Goal: Task Accomplishment & Management: Manage account settings

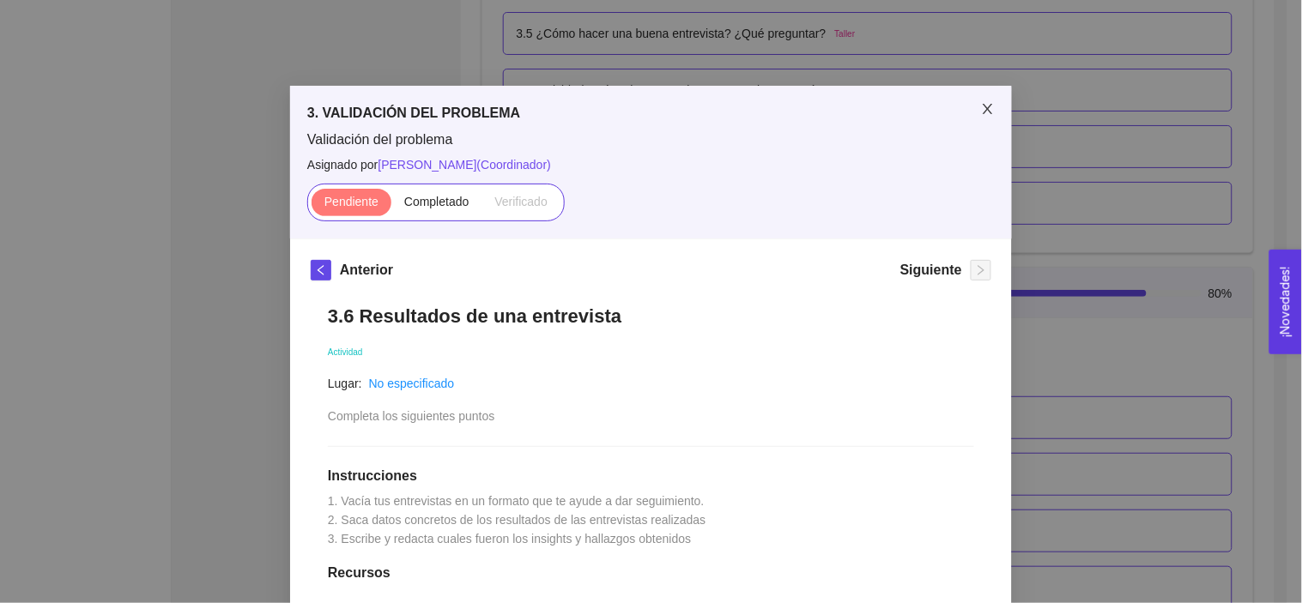
click at [981, 105] on icon "close" at bounding box center [988, 109] width 14 height 14
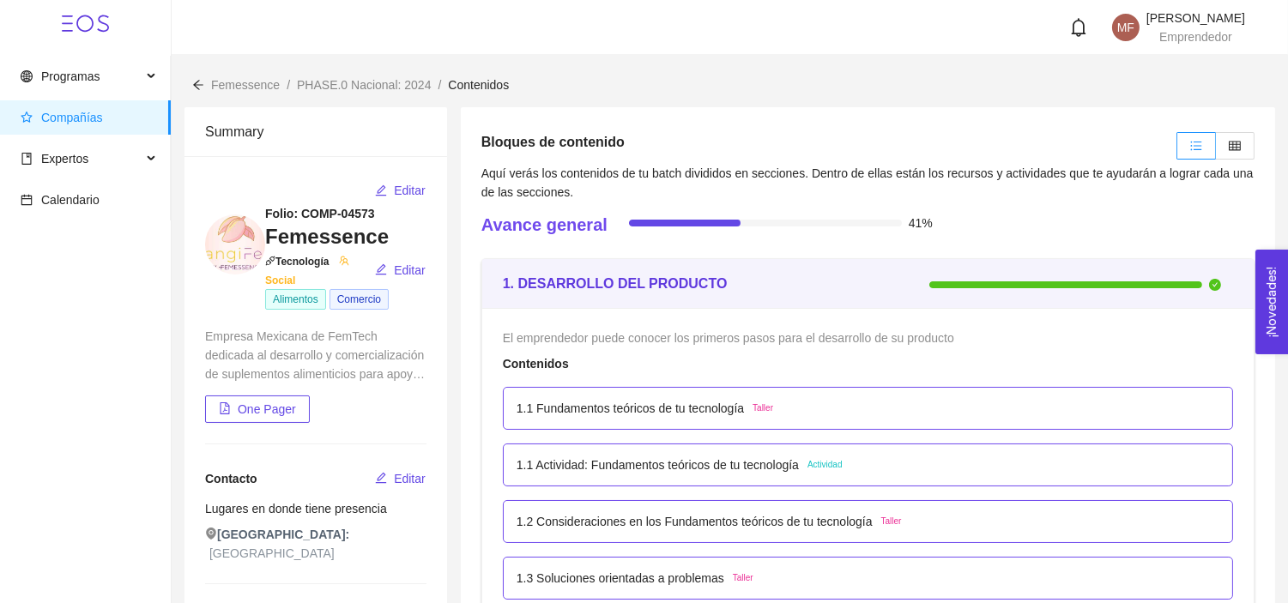
click at [323, 350] on div "Empresa Mexicana de FemTech dedicada al desarrollo y comercialización de suplem…" at bounding box center [315, 355] width 221 height 57
click at [414, 266] on span "Editar" at bounding box center [410, 270] width 32 height 19
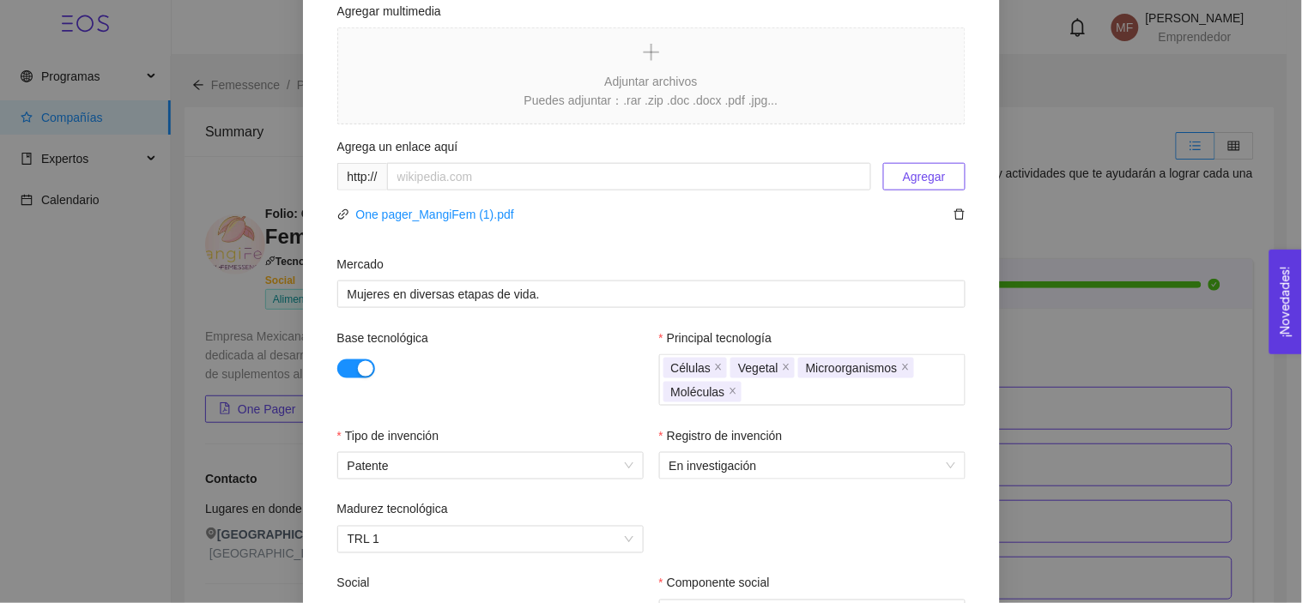
scroll to position [649, 0]
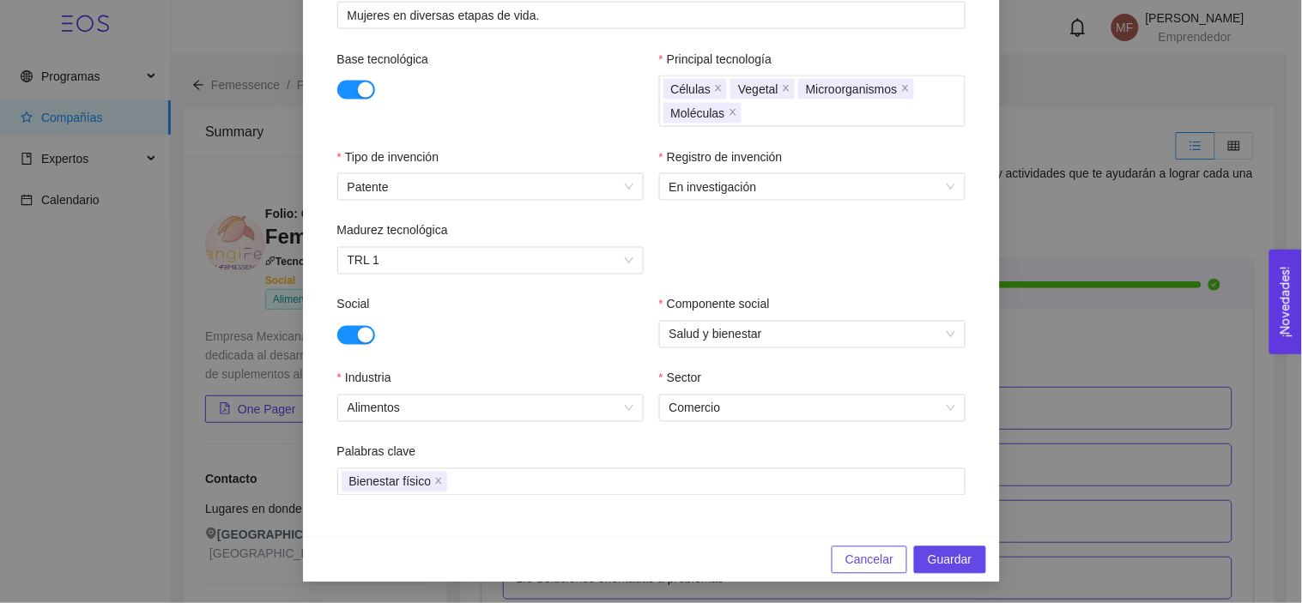
click at [1109, 172] on div "Describe tu compañía en una línea (máximo 150 caracteres). Empresa Mexicana de …" at bounding box center [651, 301] width 1302 height 603
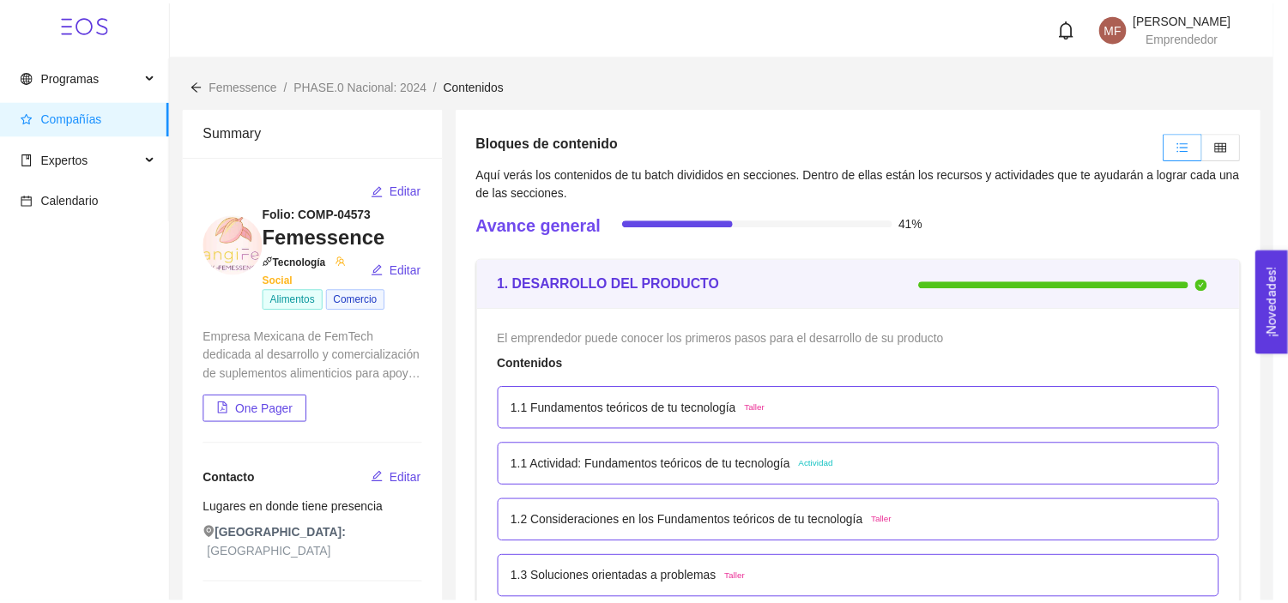
scroll to position [500, 0]
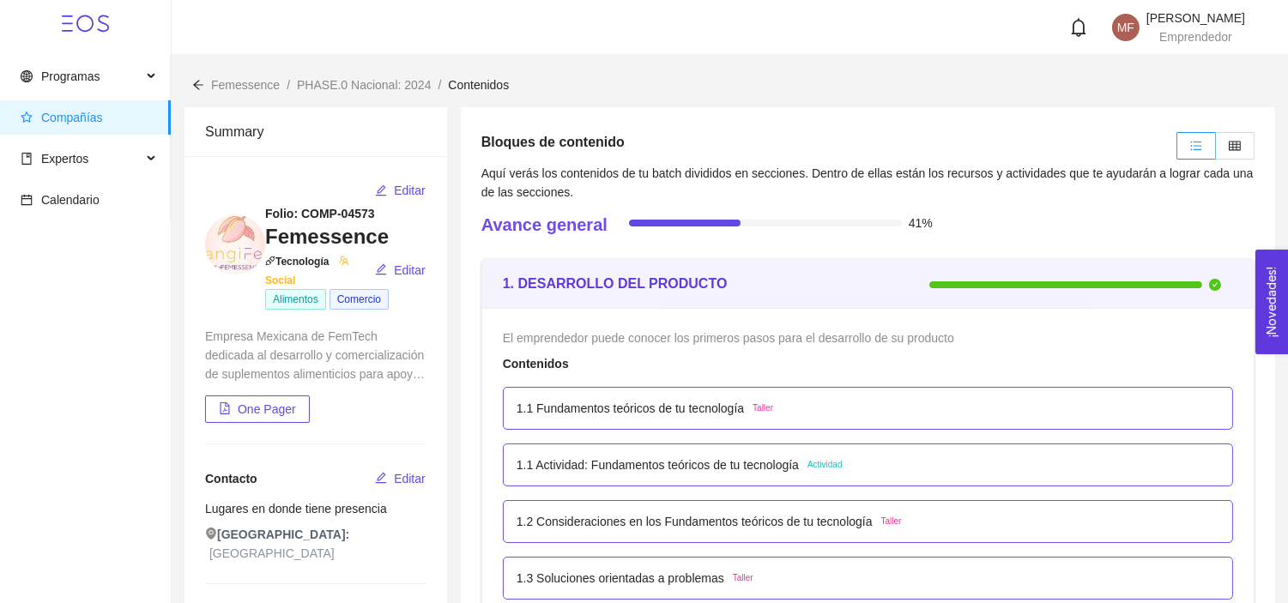
click at [281, 402] on span "One Pager" at bounding box center [267, 409] width 58 height 19
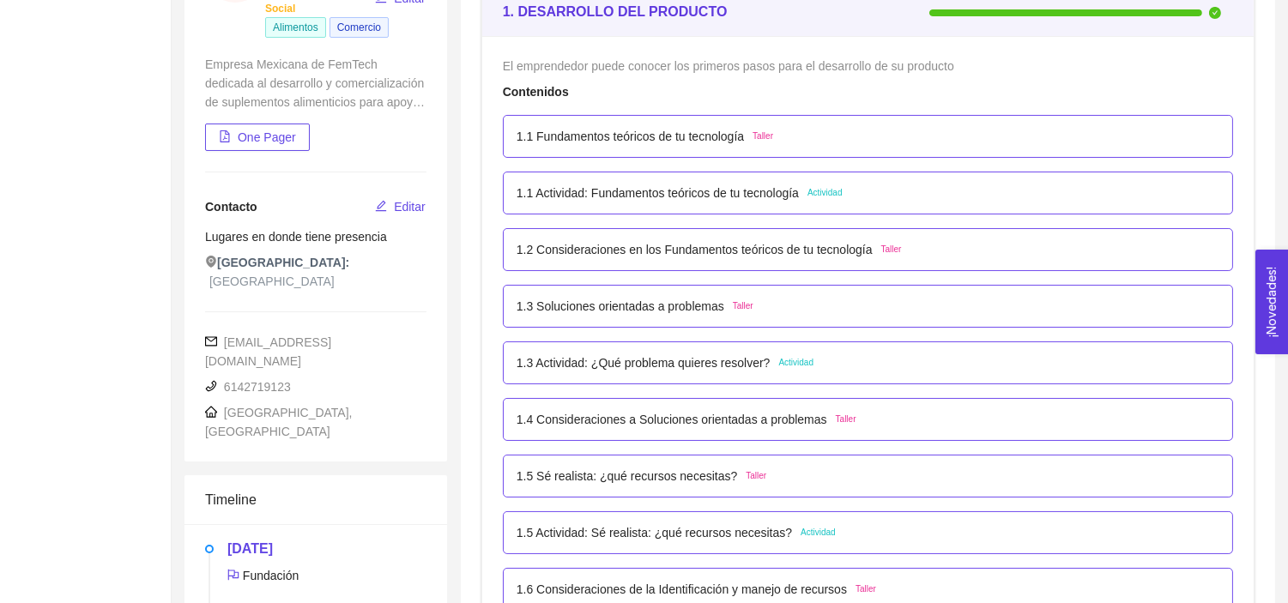
scroll to position [0, 0]
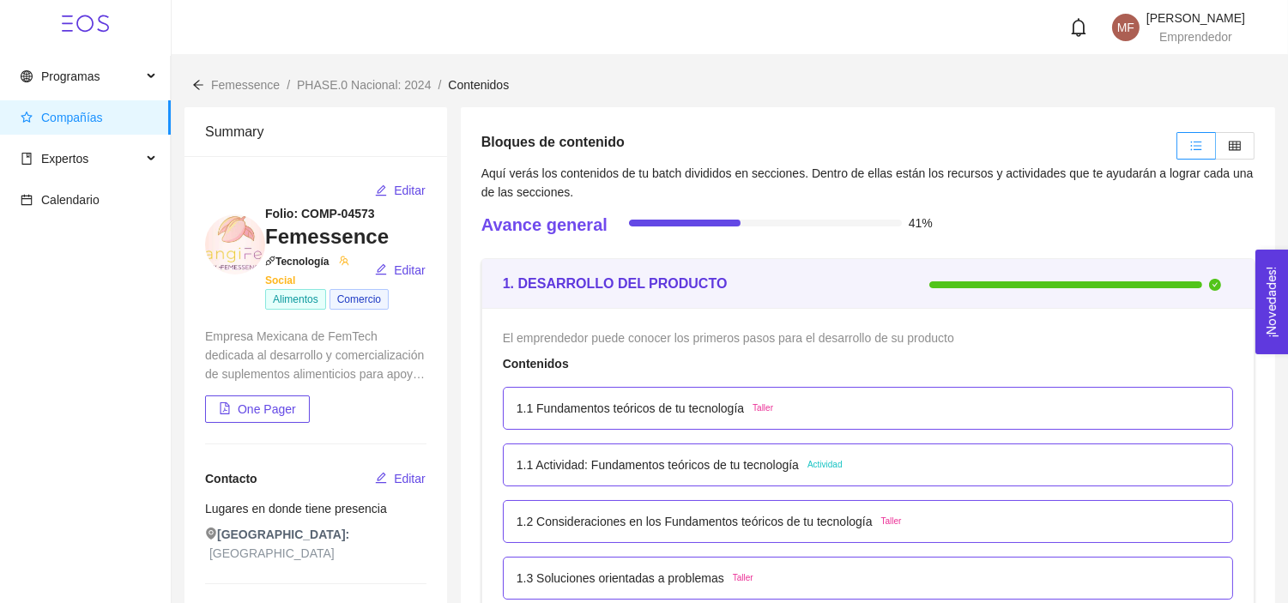
click at [69, 124] on span "Compañías" at bounding box center [89, 117] width 136 height 34
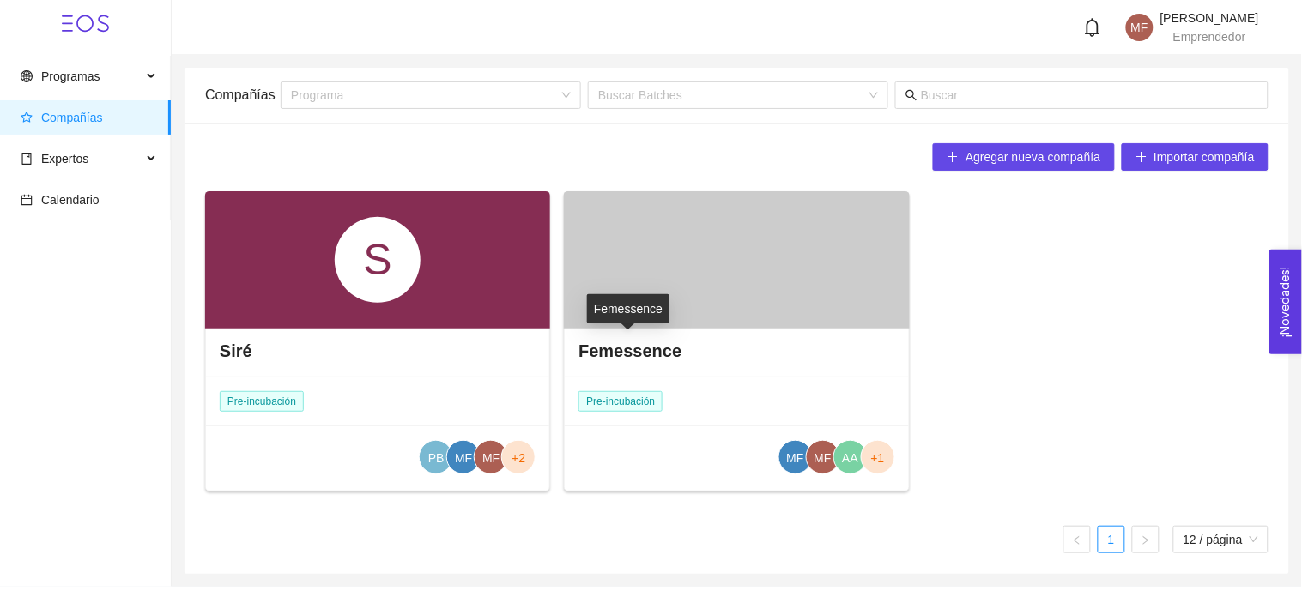
click at [602, 354] on h4 "Femessence" at bounding box center [629, 351] width 103 height 24
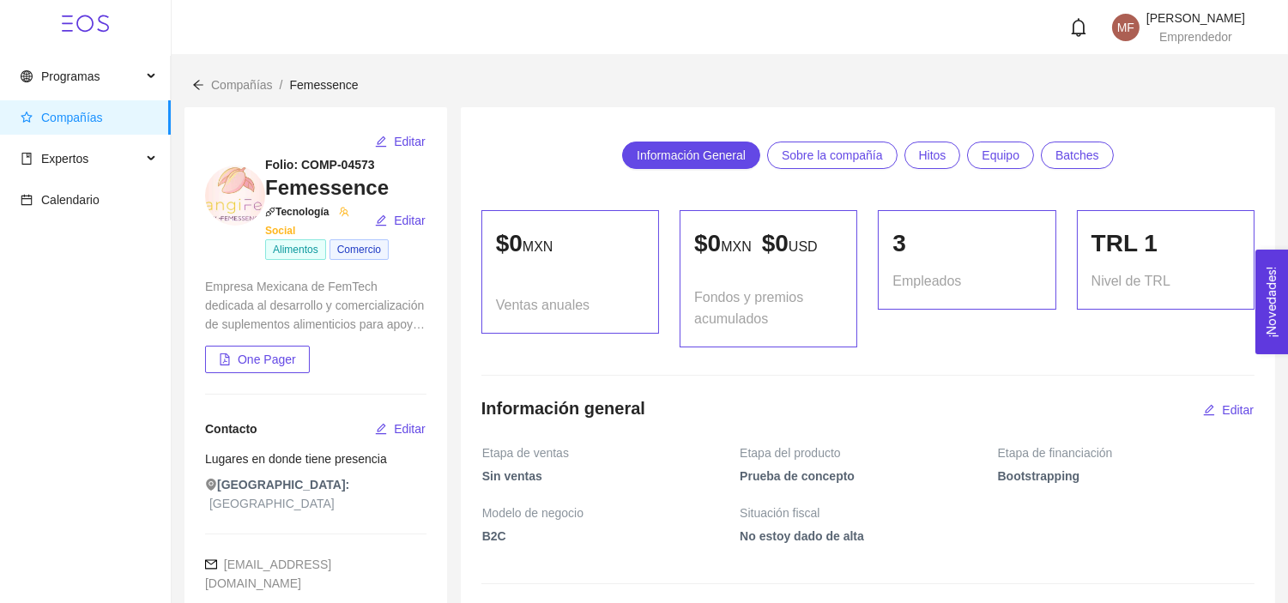
scroll to position [637, 0]
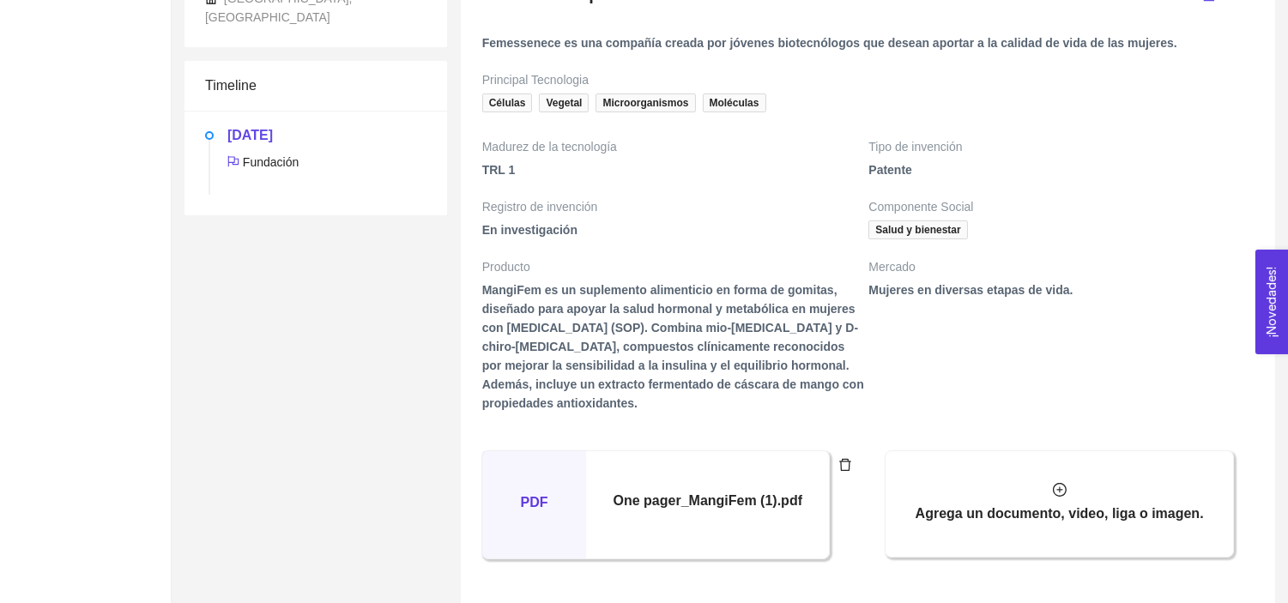
drag, startPoint x: 483, startPoint y: 283, endPoint x: 640, endPoint y: 403, distance: 197.7
click at [640, 403] on span "MangiFem es un suplemento alimenticio en forma de gomitas, diseñado para apoyar…" at bounding box center [674, 354] width 385 height 146
copy span "MangiFem es un suplemento alimenticio en forma de gomitas, diseñado para apoyar…"
click at [736, 276] on th "Producto" at bounding box center [674, 268] width 387 height 23
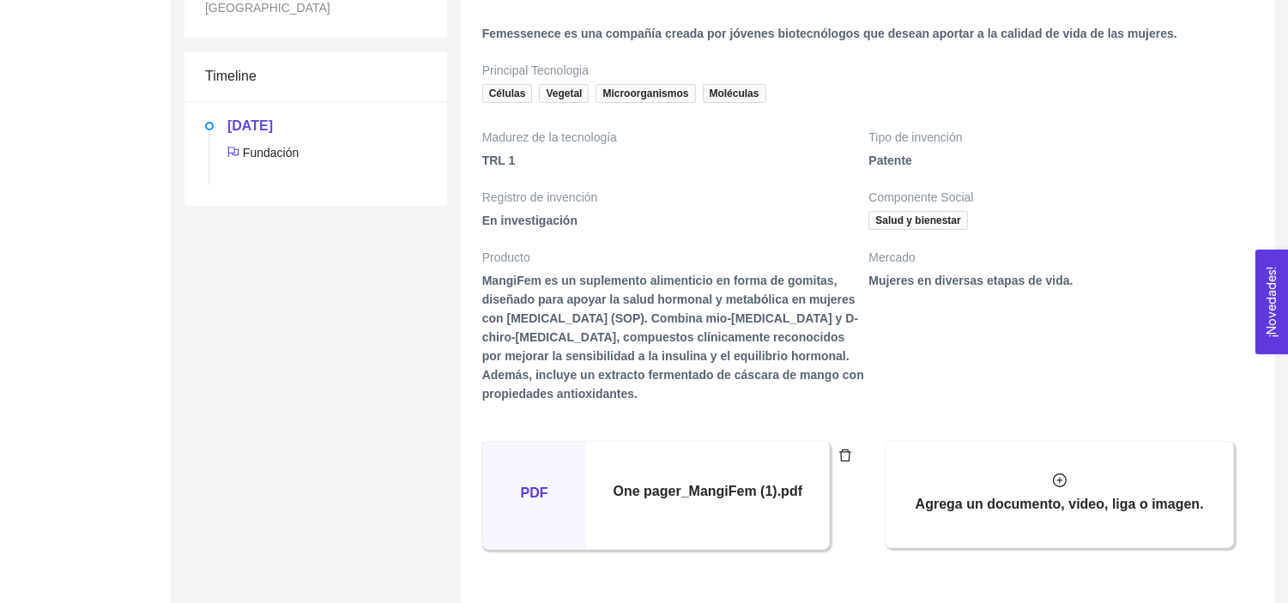
scroll to position [653, 0]
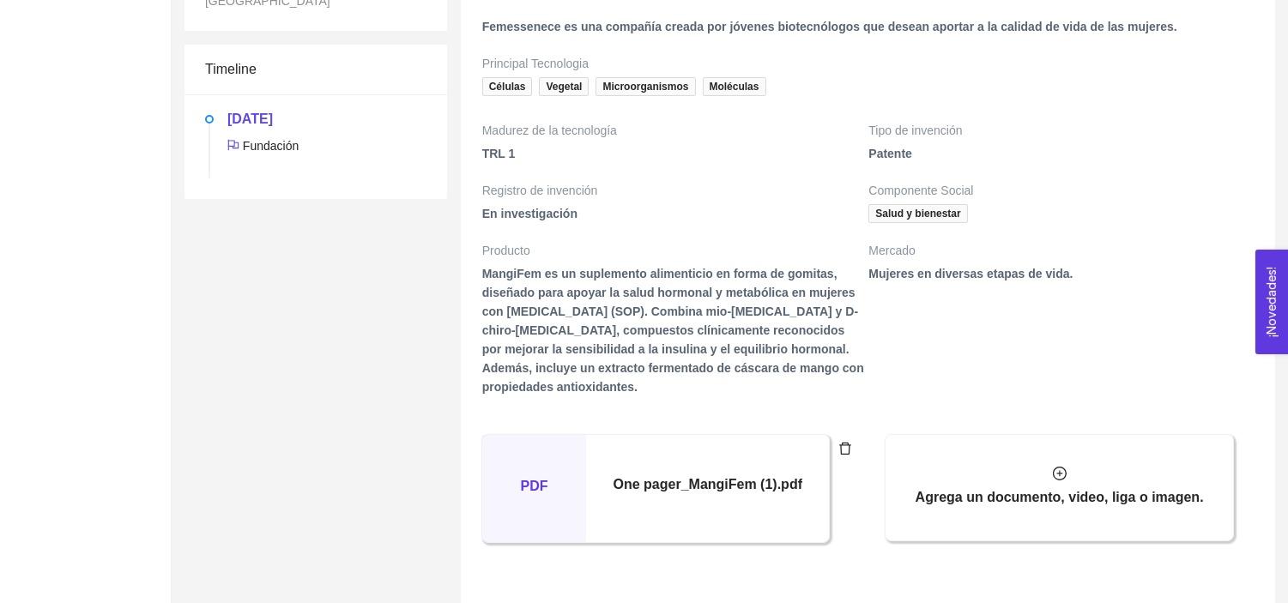
click at [693, 493] on h5 "One pager_MangiFem (1).pdf" at bounding box center [708, 485] width 189 height 21
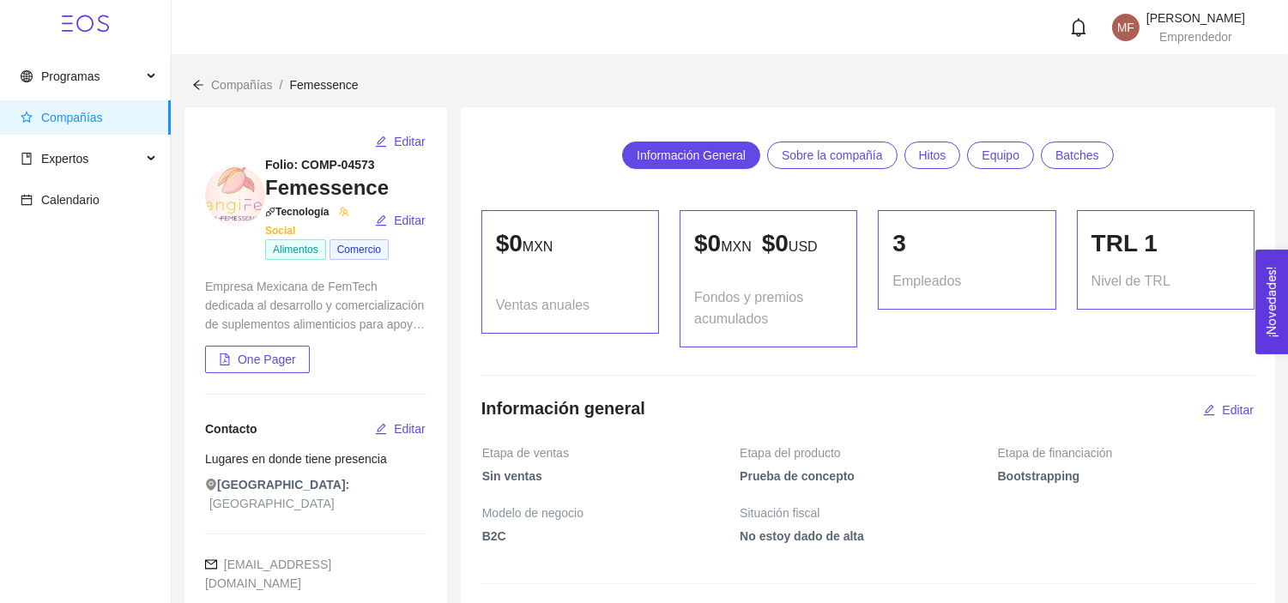
scroll to position [597, 0]
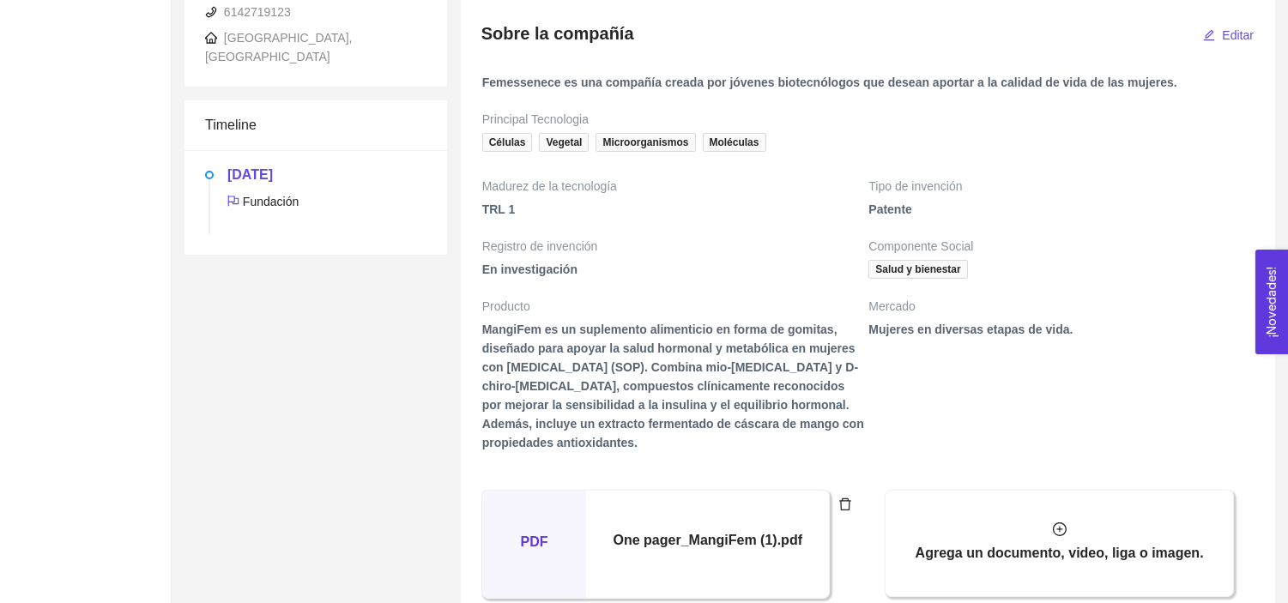
drag, startPoint x: 481, startPoint y: 330, endPoint x: 638, endPoint y: 450, distance: 198.9
click at [638, 450] on td "MangiFem es un suplemento alimenticio en forma de gomitas, diseñado para apoyar…" at bounding box center [674, 394] width 387 height 150
copy span "MangiFem es un suplemento alimenticio en forma de gomitas, diseñado para apoyar…"
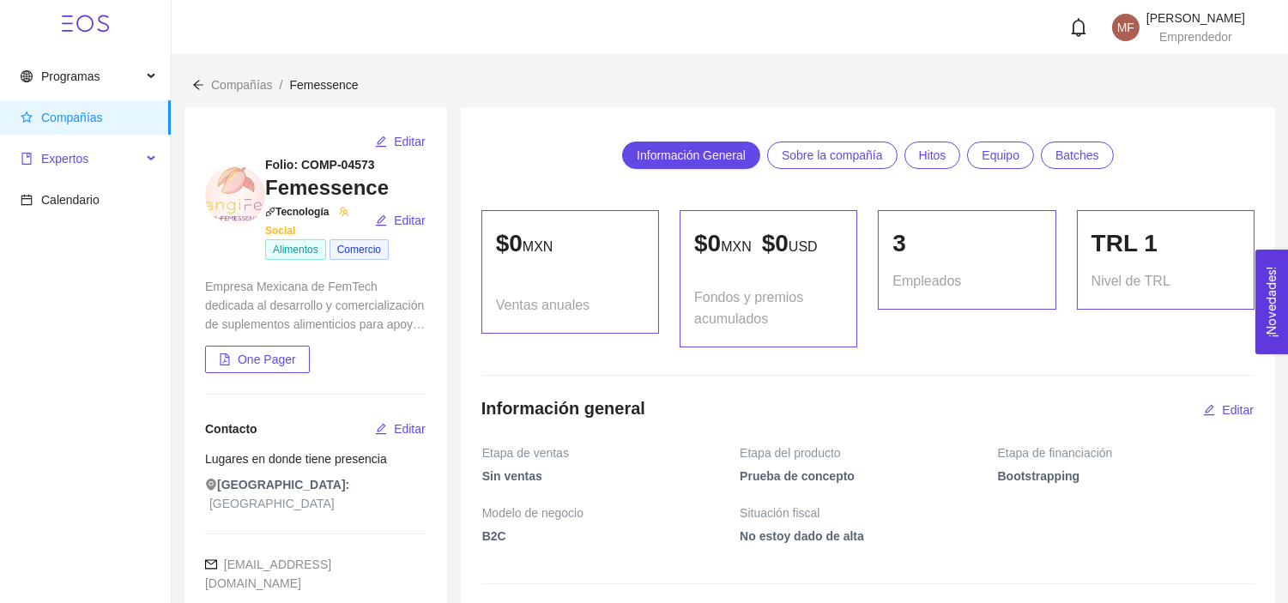
click at [112, 152] on span "Expertos" at bounding box center [81, 159] width 121 height 34
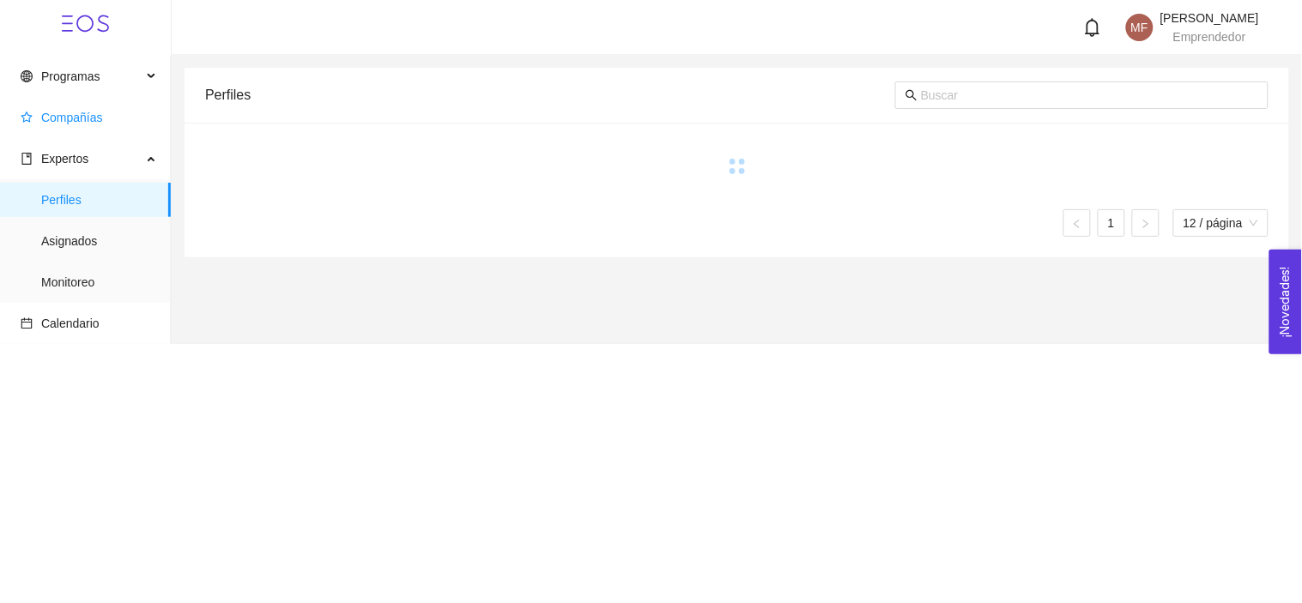
click at [92, 112] on span "Compañías" at bounding box center [72, 118] width 62 height 14
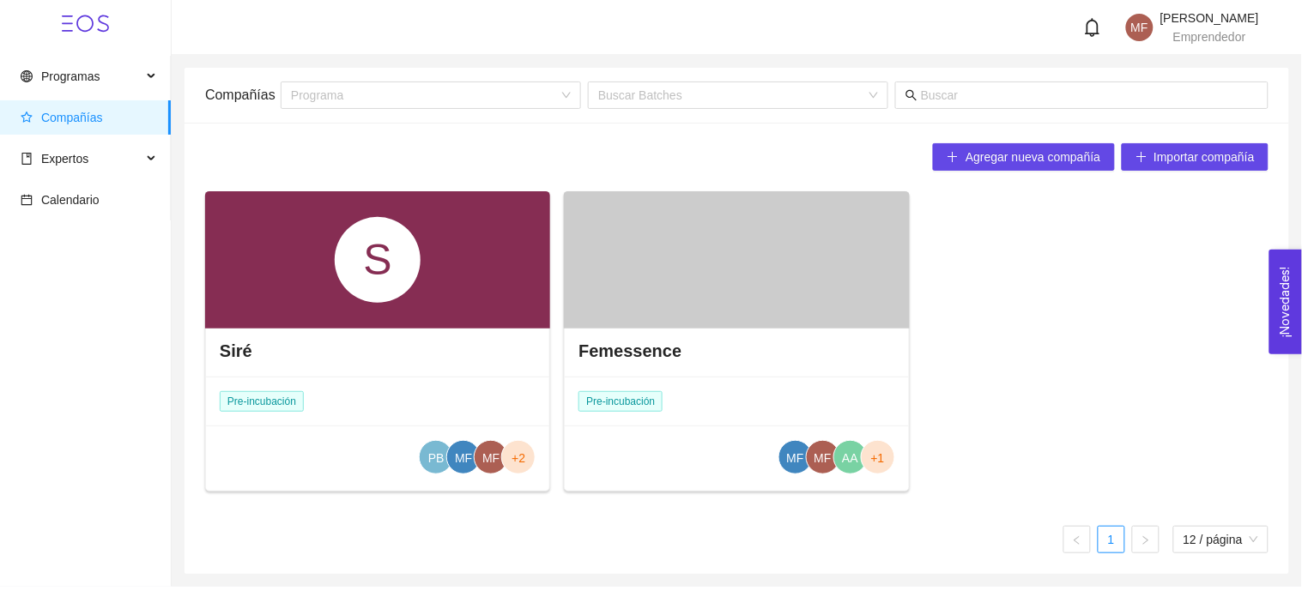
click at [715, 307] on div at bounding box center [736, 259] width 345 height 137
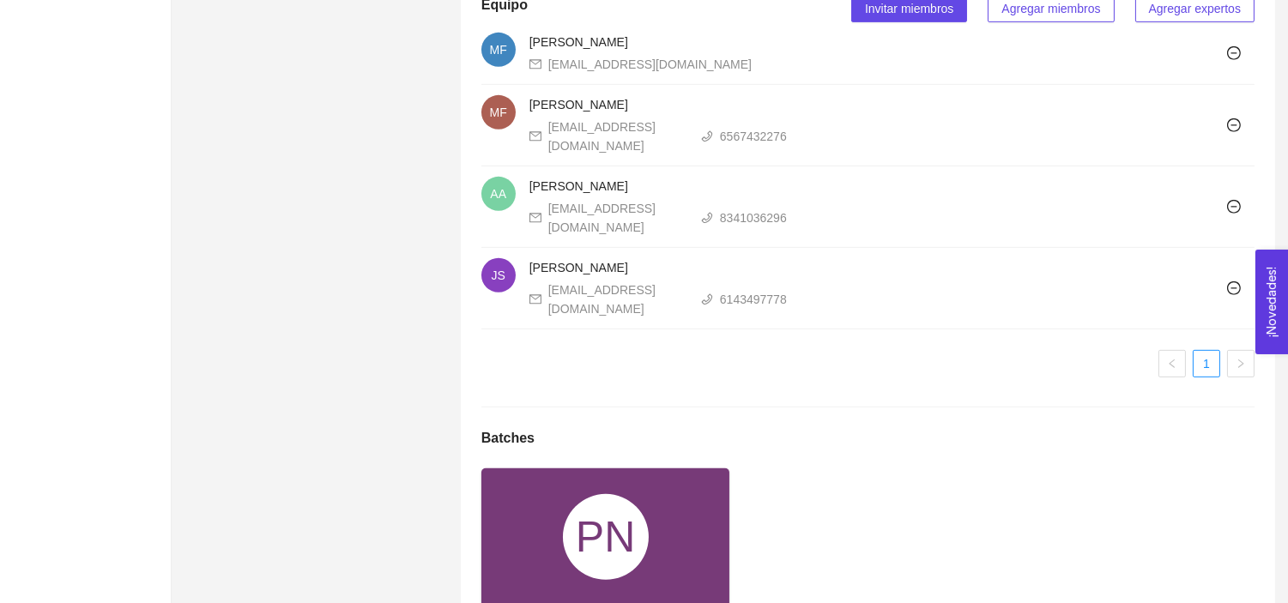
scroll to position [1716, 0]
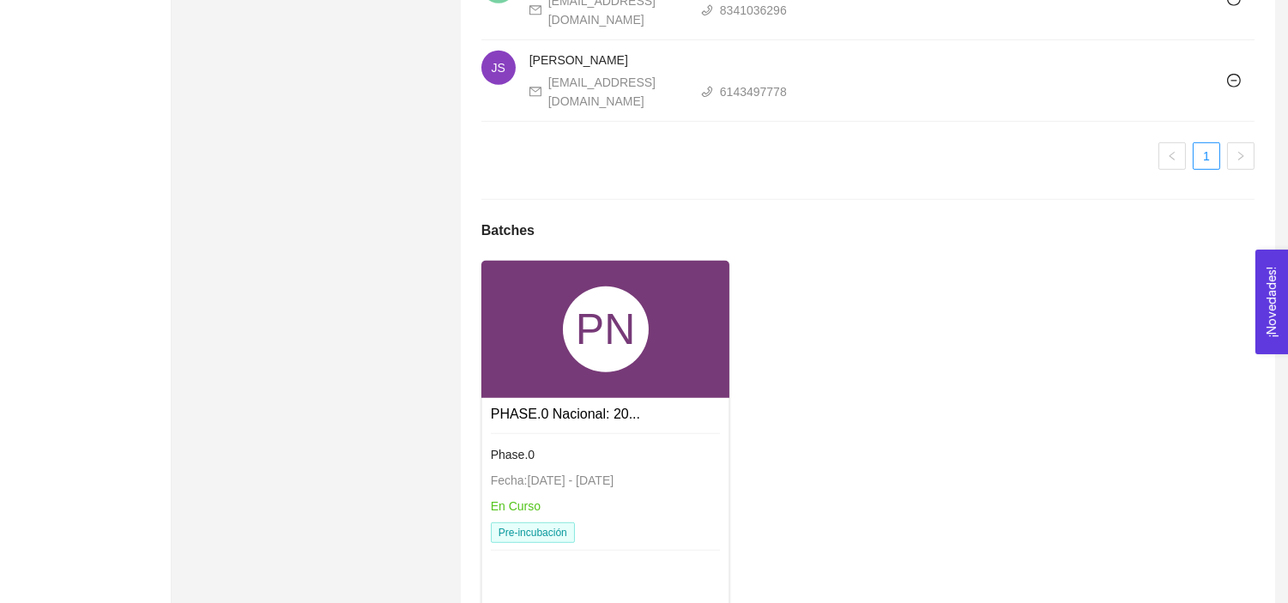
click at [581, 313] on div "PN" at bounding box center [606, 330] width 86 height 86
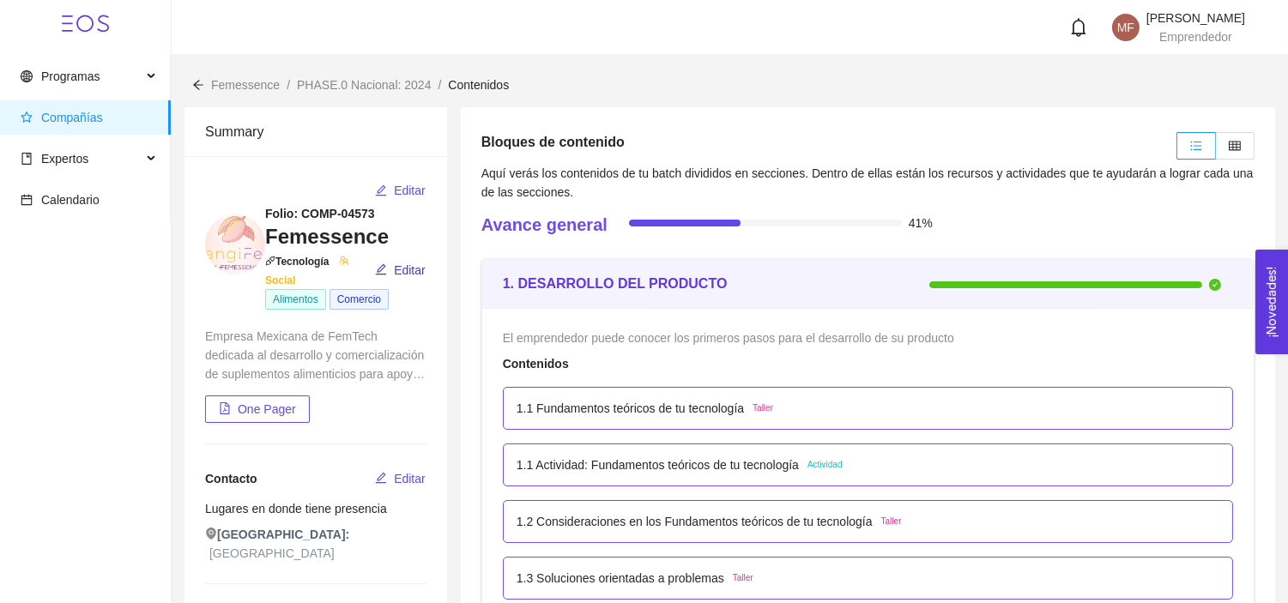
click at [401, 264] on span "Editar" at bounding box center [410, 270] width 32 height 19
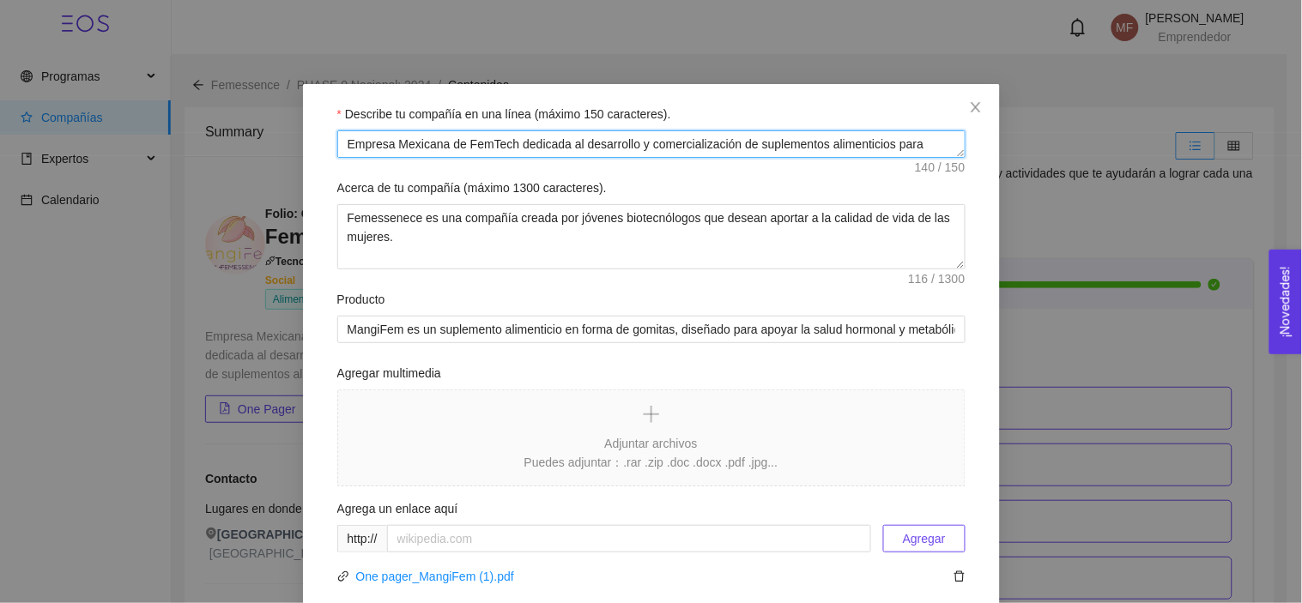
drag, startPoint x: 567, startPoint y: 151, endPoint x: 314, endPoint y: 118, distance: 255.3
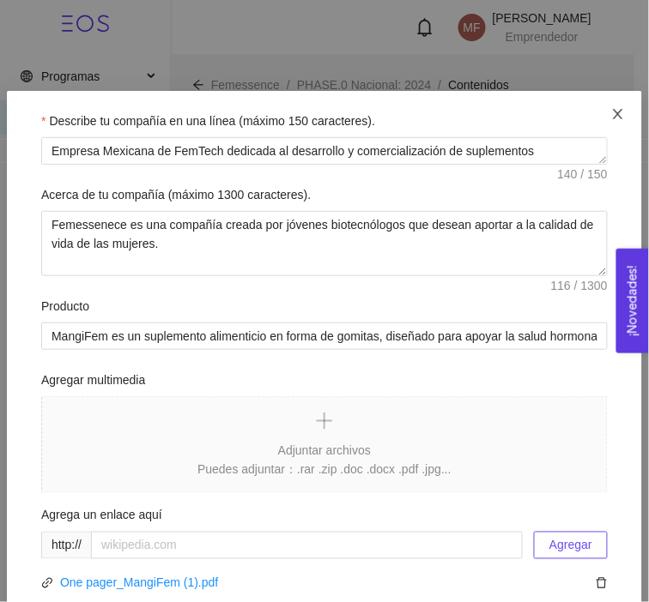
click at [620, 108] on span "Close" at bounding box center [618, 115] width 48 height 48
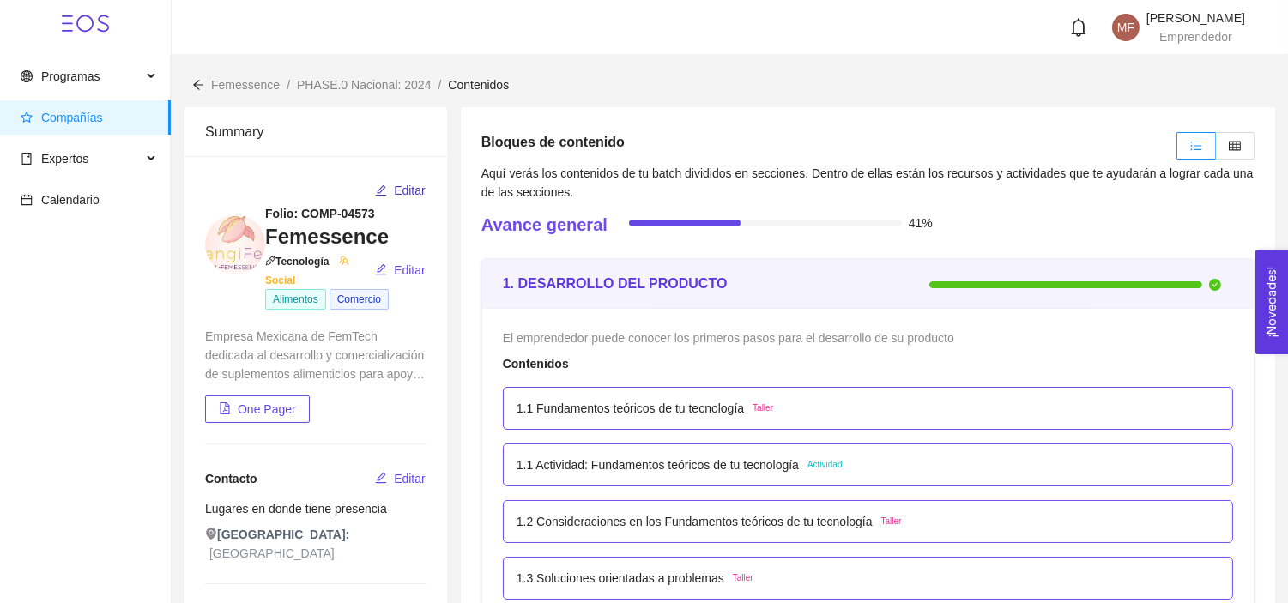
click at [391, 189] on button "Editar" at bounding box center [400, 190] width 52 height 27
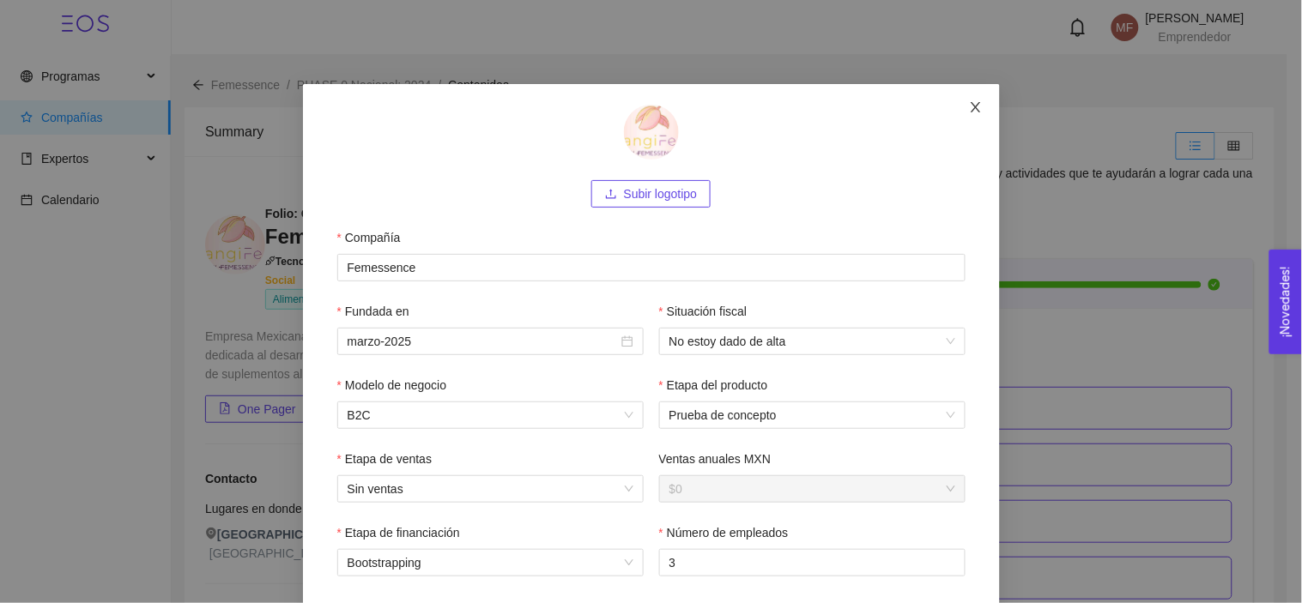
click at [969, 110] on icon "close" at bounding box center [976, 107] width 14 height 14
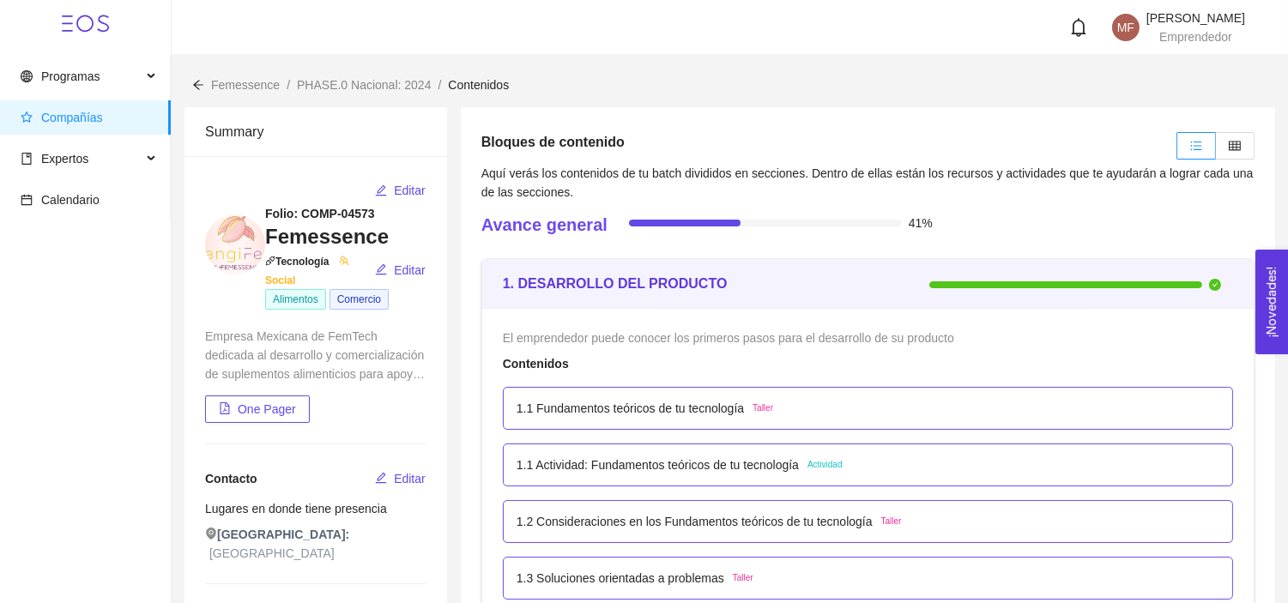
click at [107, 127] on span "Compañías" at bounding box center [89, 117] width 136 height 34
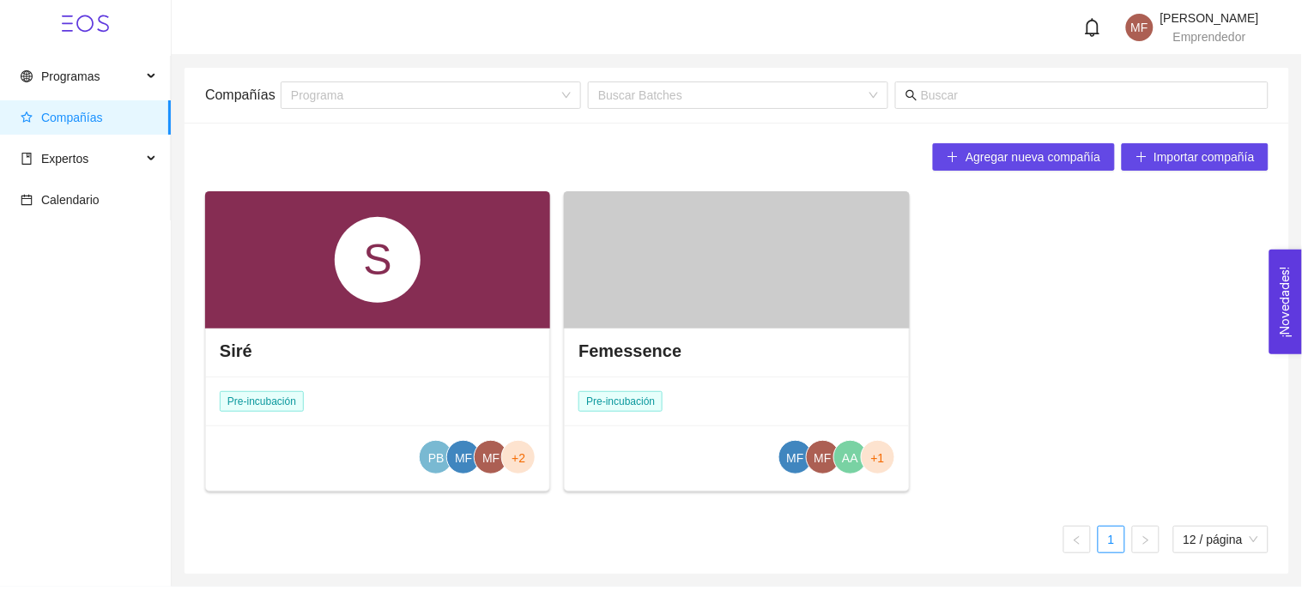
click at [753, 321] on div at bounding box center [736, 259] width 345 height 137
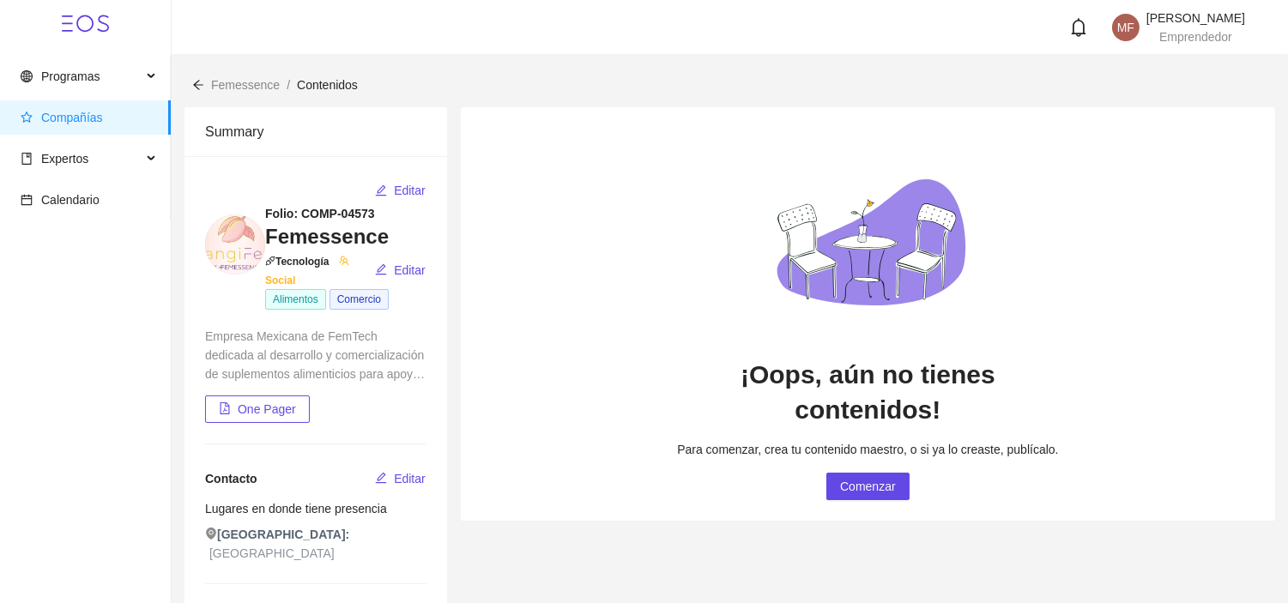
scroll to position [272, 0]
